Goal: Find contact information: Find contact information

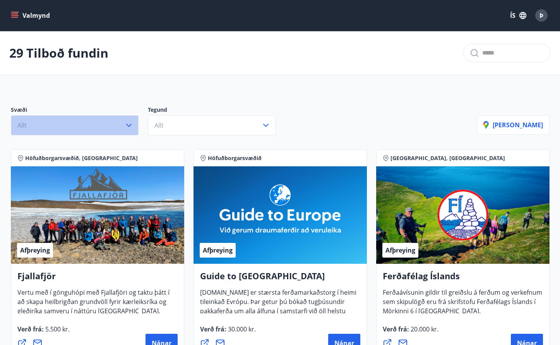
click at [125, 123] on icon "button" at bounding box center [128, 125] width 9 height 9
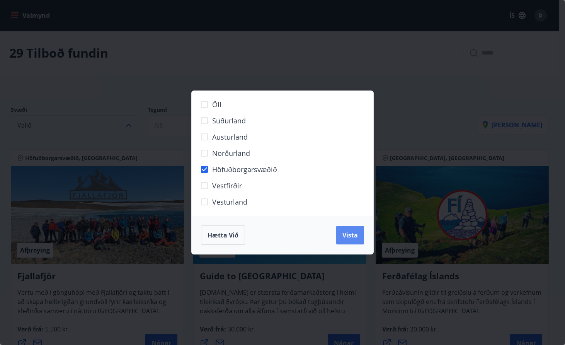
click at [343, 232] on span "Vista" at bounding box center [350, 235] width 15 height 9
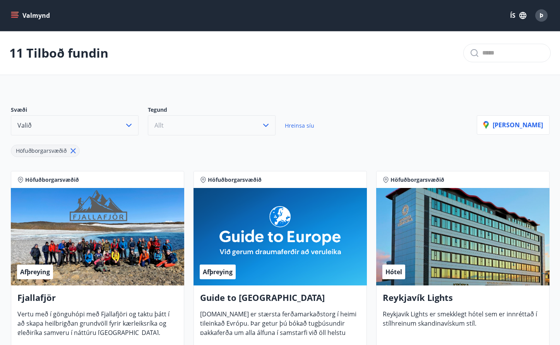
click at [263, 125] on icon "button" at bounding box center [265, 125] width 9 height 9
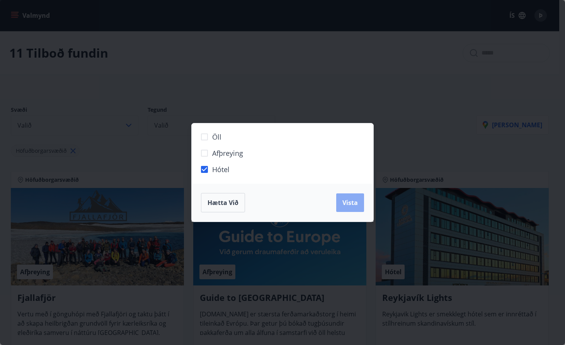
click at [353, 202] on span "Vista" at bounding box center [350, 202] width 15 height 9
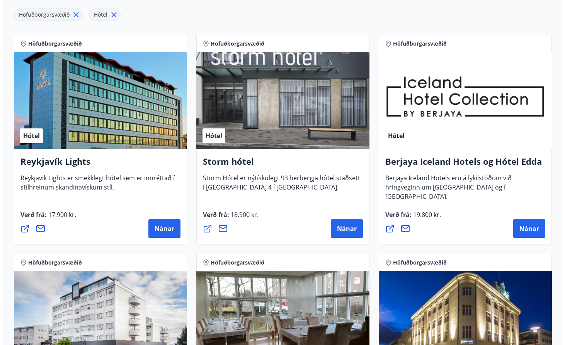
scroll to position [155, 0]
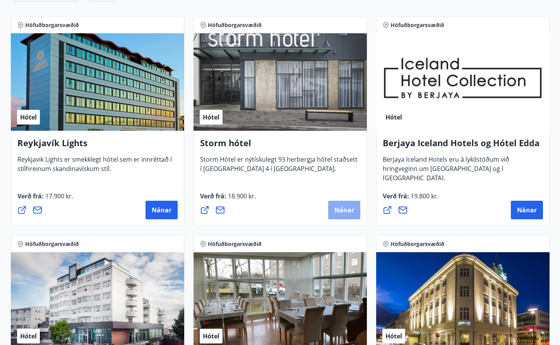
click at [343, 210] on span "Nánar" at bounding box center [344, 210] width 20 height 9
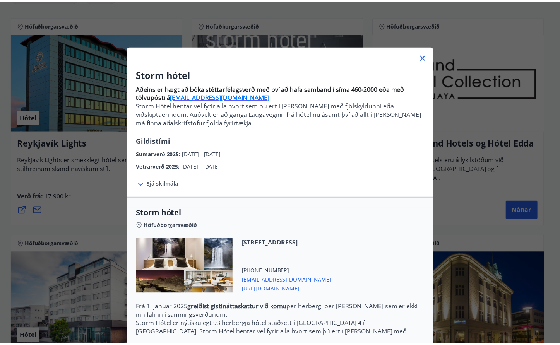
scroll to position [0, 0]
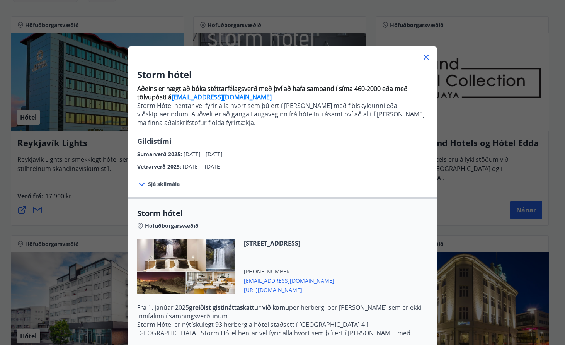
click at [206, 97] on strong "[EMAIL_ADDRESS][DOMAIN_NAME]" at bounding box center [222, 97] width 100 height 9
click at [423, 54] on icon at bounding box center [426, 57] width 9 height 9
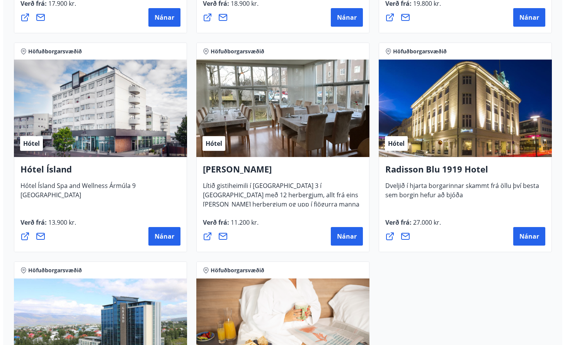
scroll to position [348, 0]
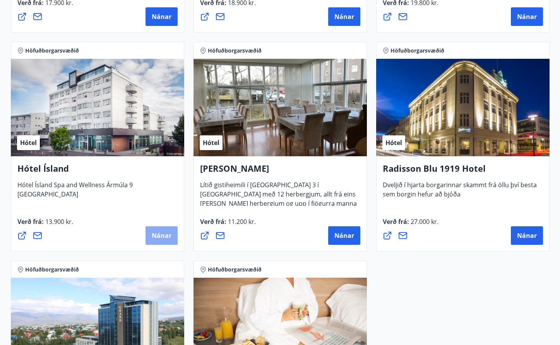
click at [157, 233] on span "Nánar" at bounding box center [162, 235] width 20 height 9
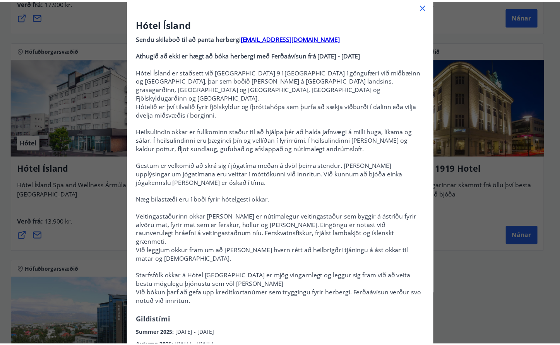
scroll to position [0, 0]
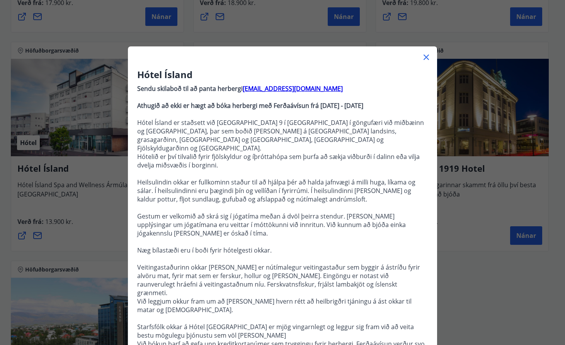
click at [256, 89] on strong "[EMAIL_ADDRESS][DOMAIN_NAME]" at bounding box center [293, 88] width 100 height 9
click at [427, 56] on icon at bounding box center [426, 57] width 9 height 9
